Goal: Task Accomplishment & Management: Manage account settings

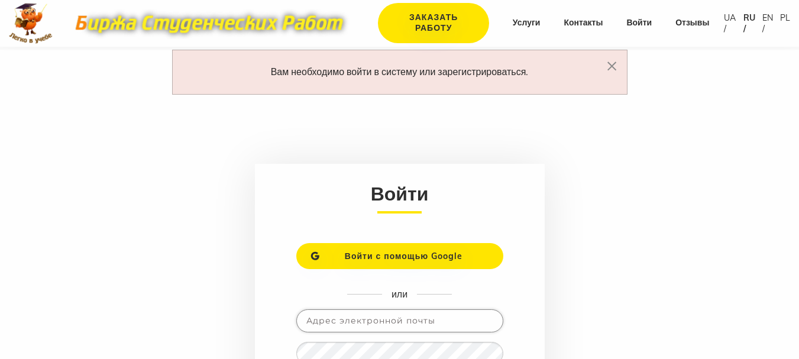
click at [338, 320] on input "email" at bounding box center [399, 320] width 207 height 23
click at [575, 260] on main "Вам необходимо войти в систему или зарегистрироваться. × Войти Войти с помощью …" at bounding box center [399, 259] width 799 height 419
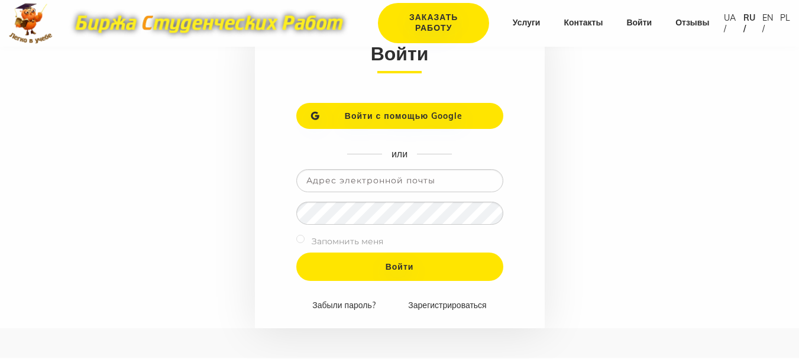
scroll to position [213, 0]
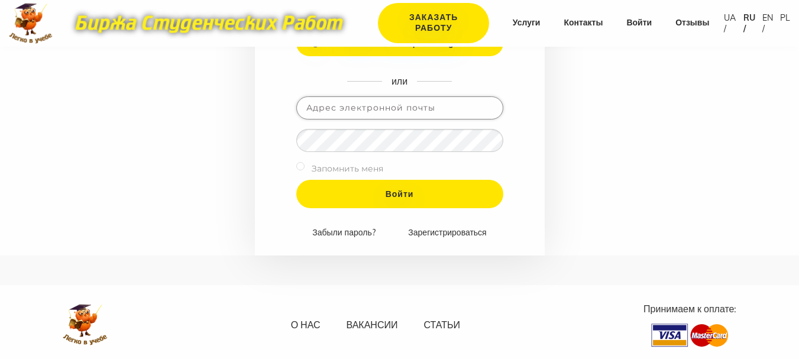
click at [364, 104] on input "email" at bounding box center [399, 107] width 207 height 23
click at [364, 104] on input "pisargmaf@" at bounding box center [399, 107] width 207 height 23
type input "[EMAIL_ADDRESS][DOMAIN_NAME]"
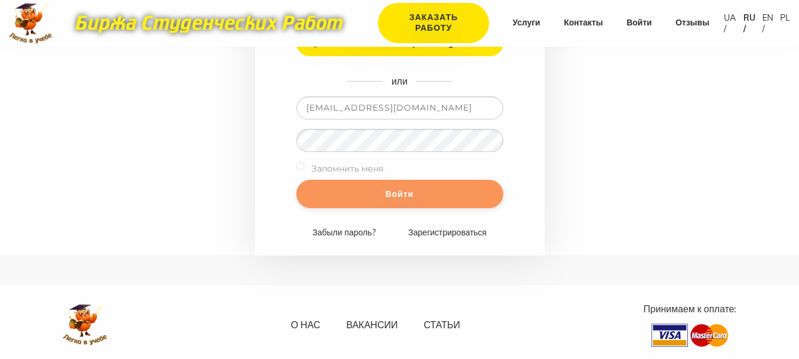
click at [367, 192] on input "Войти" at bounding box center [399, 194] width 207 height 28
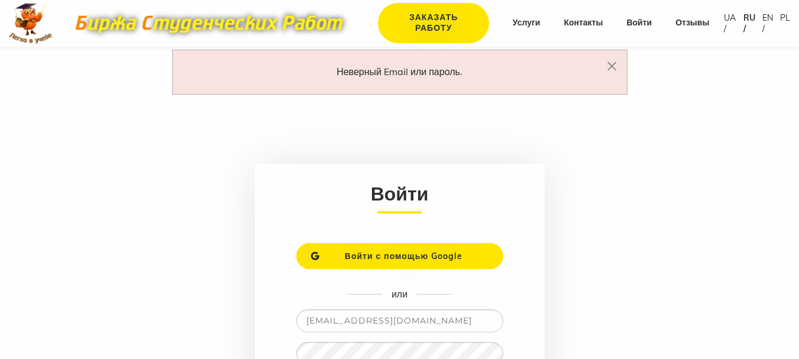
click at [608, 263] on main "Неверный Email или пароль. × Войти Войти с помощью Google или [EMAIL_ADDRESS][D…" at bounding box center [399, 259] width 799 height 419
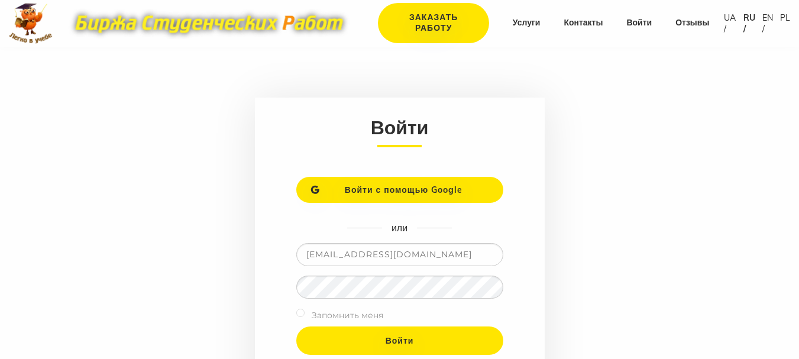
scroll to position [71, 0]
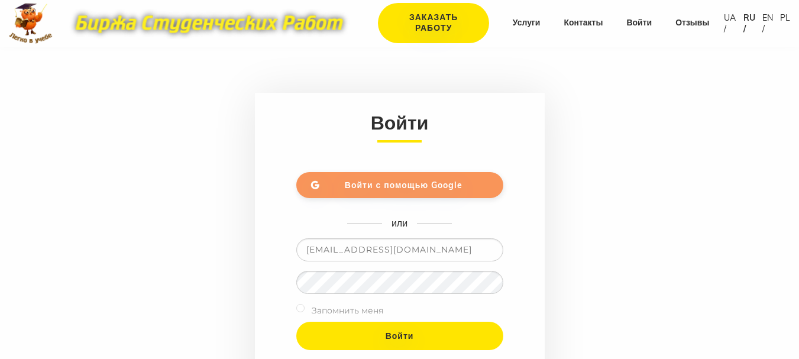
click at [403, 186] on span "Войти с помощью Google" at bounding box center [404, 185] width 118 height 11
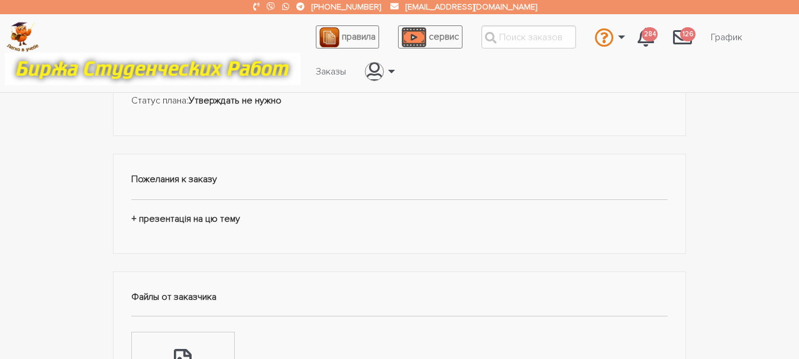
scroll to position [189, 0]
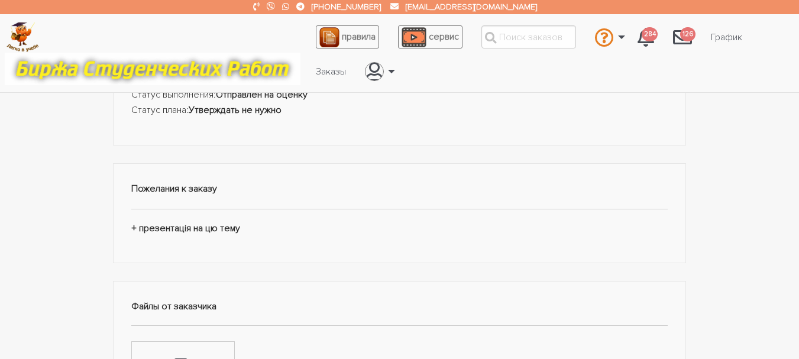
click at [162, 230] on div "Пожелания к заказу + презентація на цю тему" at bounding box center [400, 213] width 574 height 100
